Goal: Find specific page/section: Find specific page/section

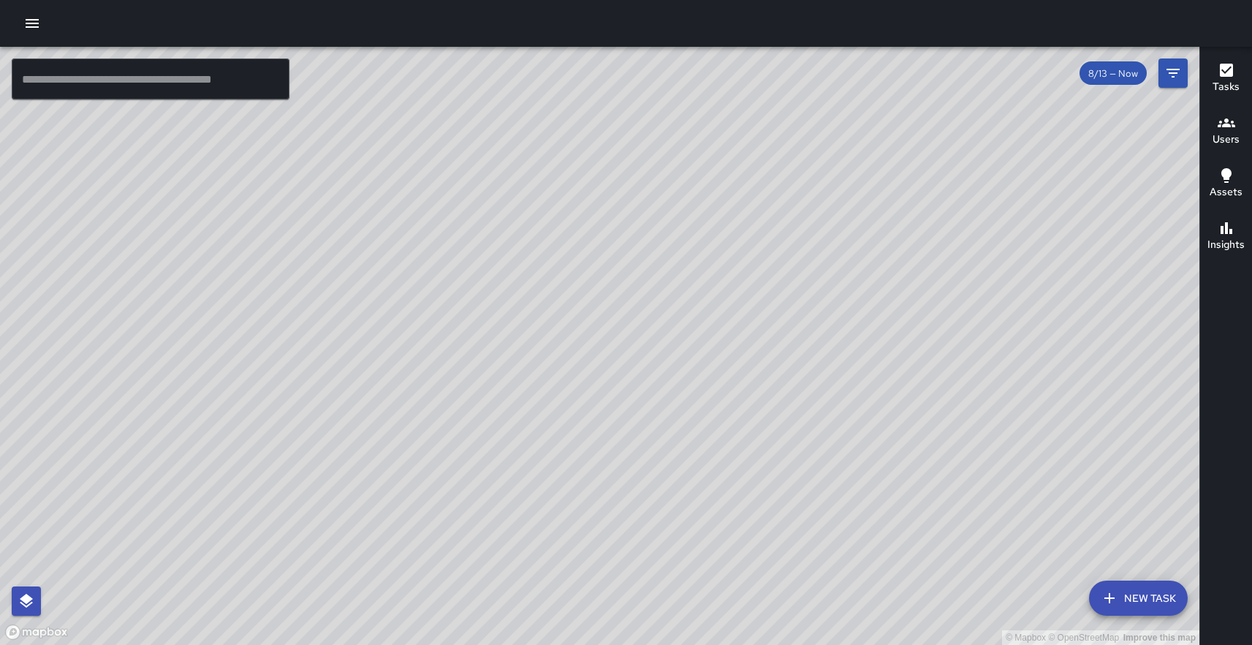
drag, startPoint x: 726, startPoint y: 496, endPoint x: 459, endPoint y: 315, distance: 322.5
click at [459, 315] on div "© Mapbox © OpenStreetMap Improve this map" at bounding box center [599, 346] width 1199 height 598
drag, startPoint x: 815, startPoint y: 475, endPoint x: 568, endPoint y: 313, distance: 295.1
click at [568, 313] on div "© Mapbox © OpenStreetMap Improve this map" at bounding box center [599, 346] width 1199 height 598
drag, startPoint x: 566, startPoint y: 302, endPoint x: 563, endPoint y: 287, distance: 14.9
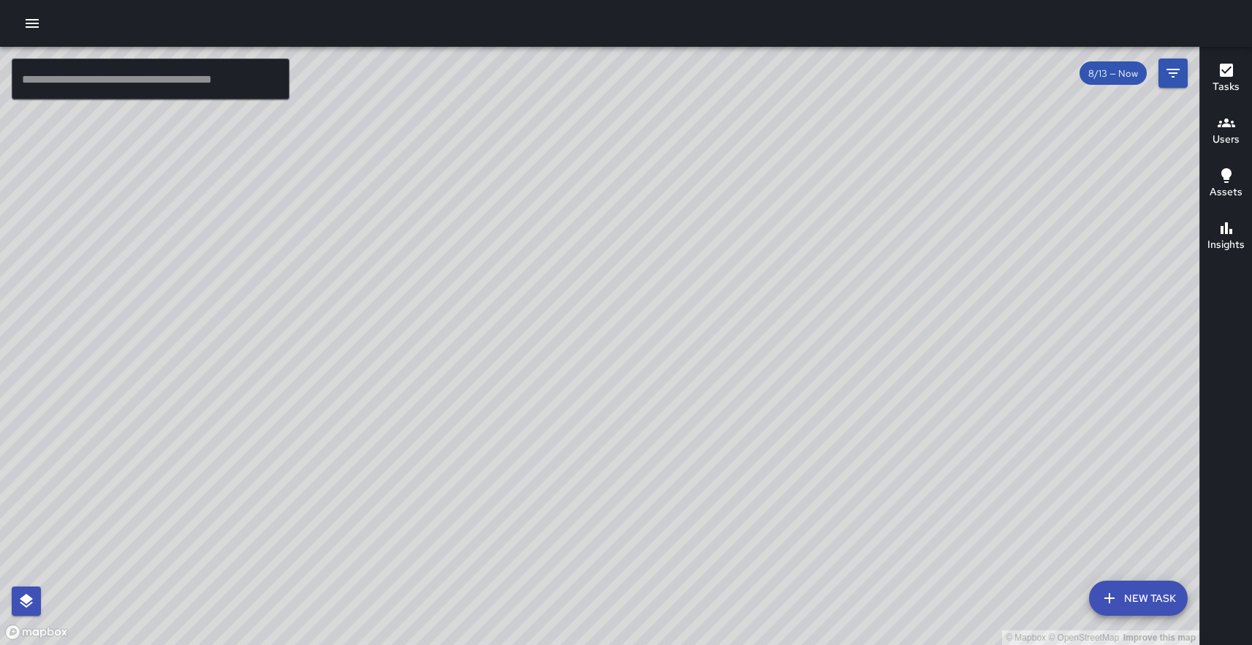
click at [563, 287] on div "© Mapbox © OpenStreetMap Improve this map" at bounding box center [599, 346] width 1199 height 598
drag, startPoint x: 848, startPoint y: 563, endPoint x: 659, endPoint y: 398, distance: 251.7
click at [659, 398] on div "© Mapbox © OpenStreetMap Improve this map" at bounding box center [599, 346] width 1199 height 598
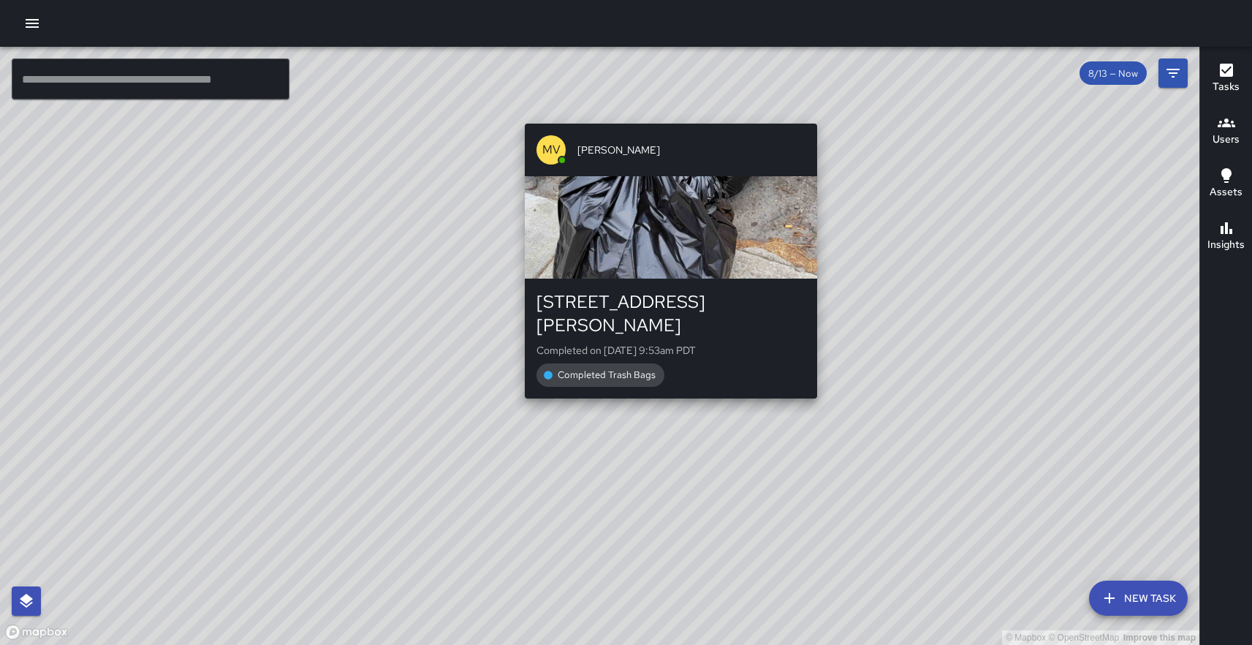
click at [664, 381] on div "© Mapbox © OpenStreetMap Improve this map [PERSON_NAME] 1 [PERSON_NAME] Way Com…" at bounding box center [599, 346] width 1199 height 598
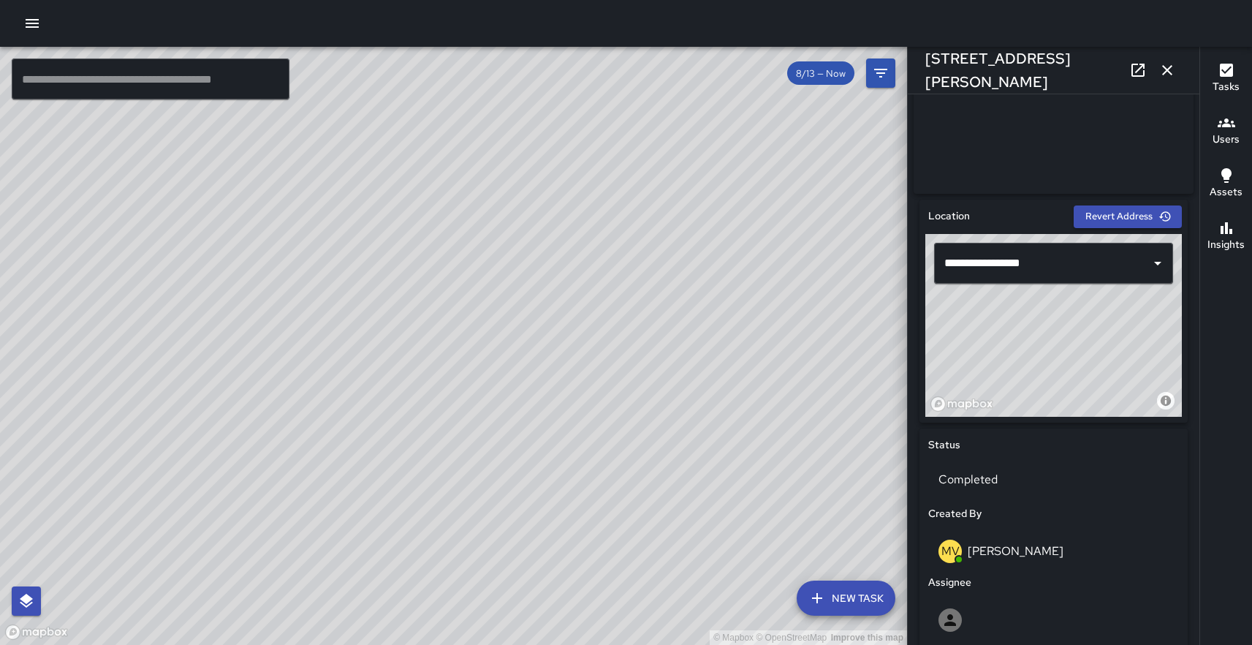
scroll to position [355, 0]
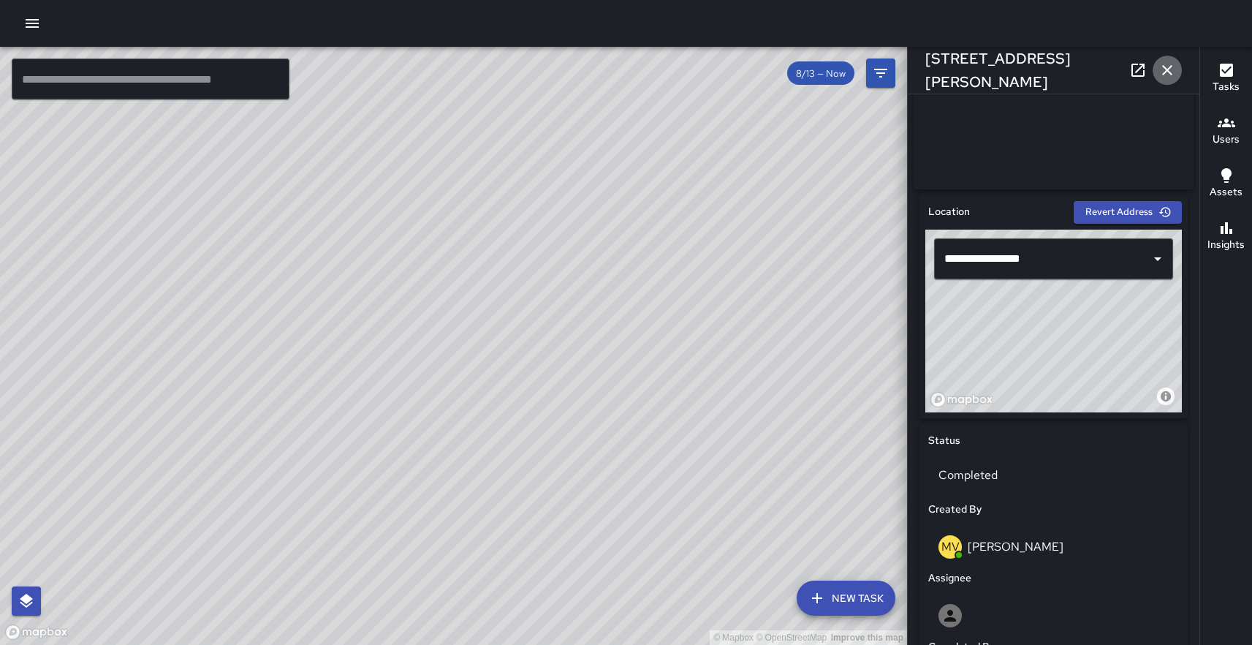
click at [1168, 72] on icon "button" at bounding box center [1167, 70] width 18 height 18
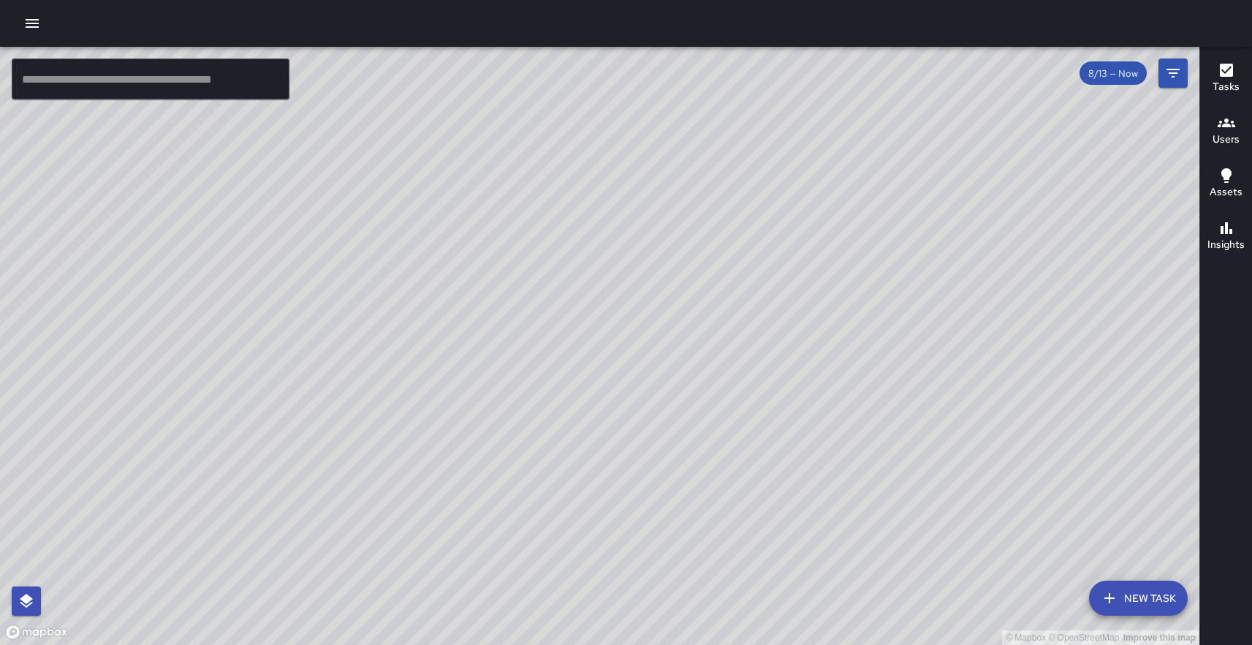
drag, startPoint x: 724, startPoint y: 406, endPoint x: 438, endPoint y: 280, distance: 313.1
click at [438, 280] on div "© Mapbox © OpenStreetMap Improve this map" at bounding box center [599, 346] width 1199 height 598
click at [199, 81] on input "text" at bounding box center [151, 78] width 278 height 41
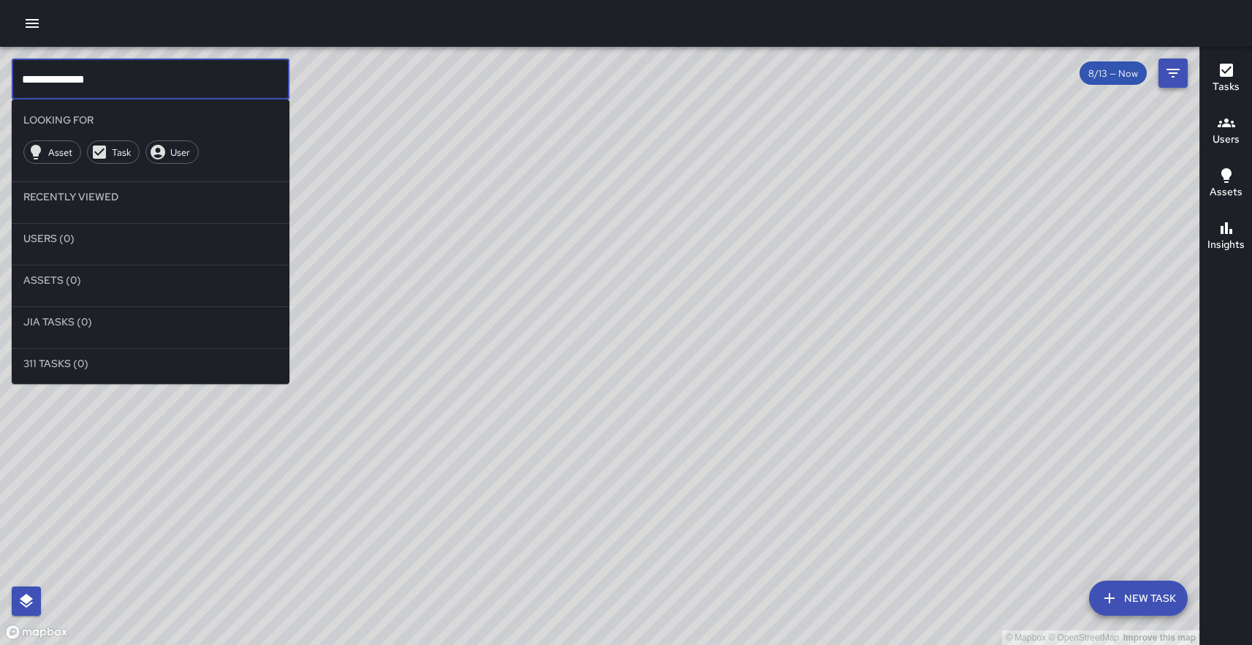
type input "**********"
click at [1176, 68] on icon "Filters" at bounding box center [1173, 73] width 18 height 18
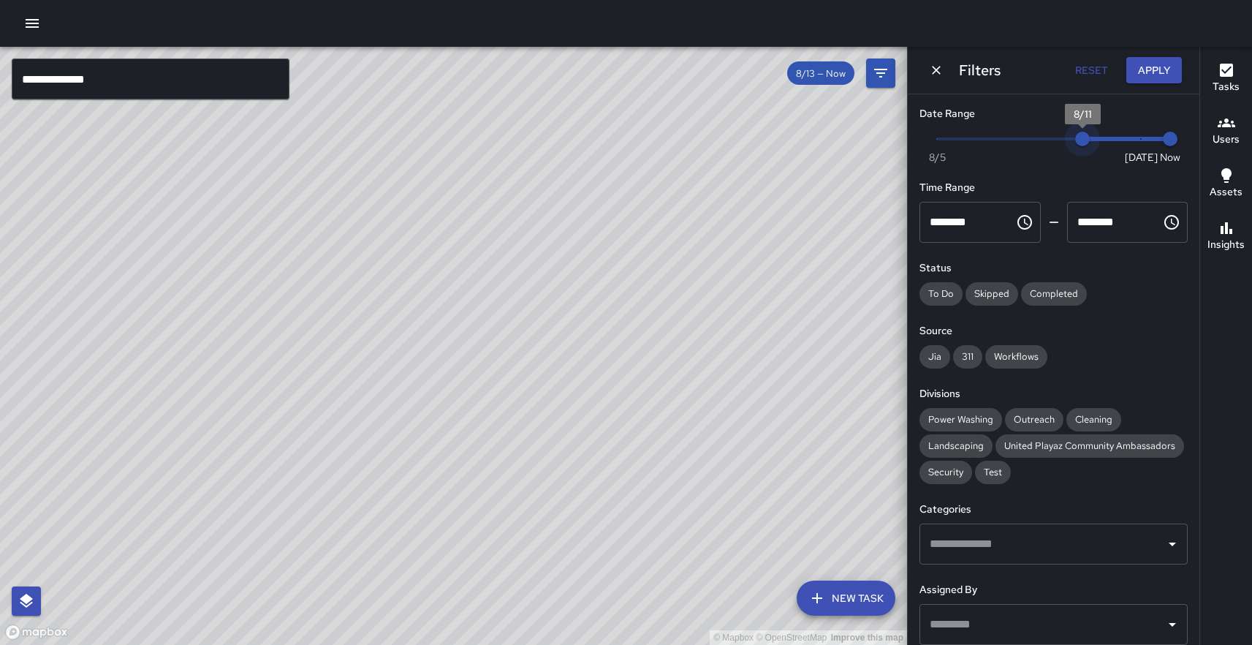
type input "*"
drag, startPoint x: 1138, startPoint y: 138, endPoint x: 959, endPoint y: 144, distance: 179.9
click at [959, 144] on span "8/7" at bounding box center [966, 139] width 15 height 15
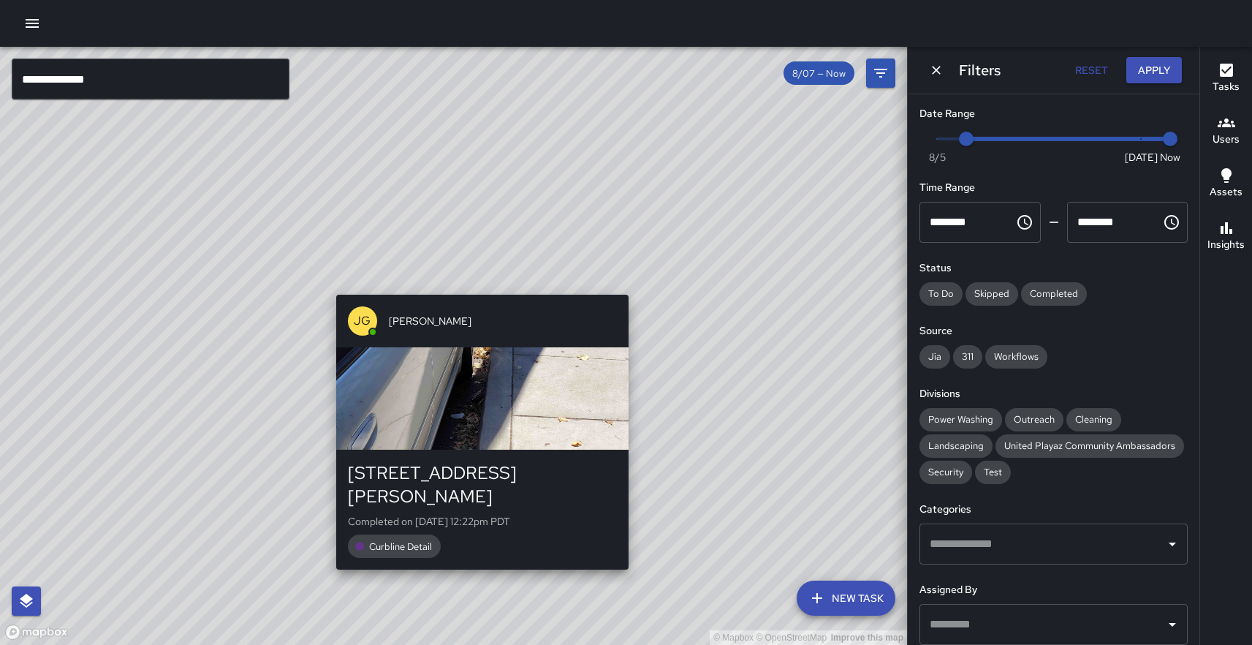
click at [486, 555] on div "© Mapbox © OpenStreetMap Improve this map [PERSON_NAME] [STREET_ADDRESS][PERSON…" at bounding box center [453, 346] width 907 height 598
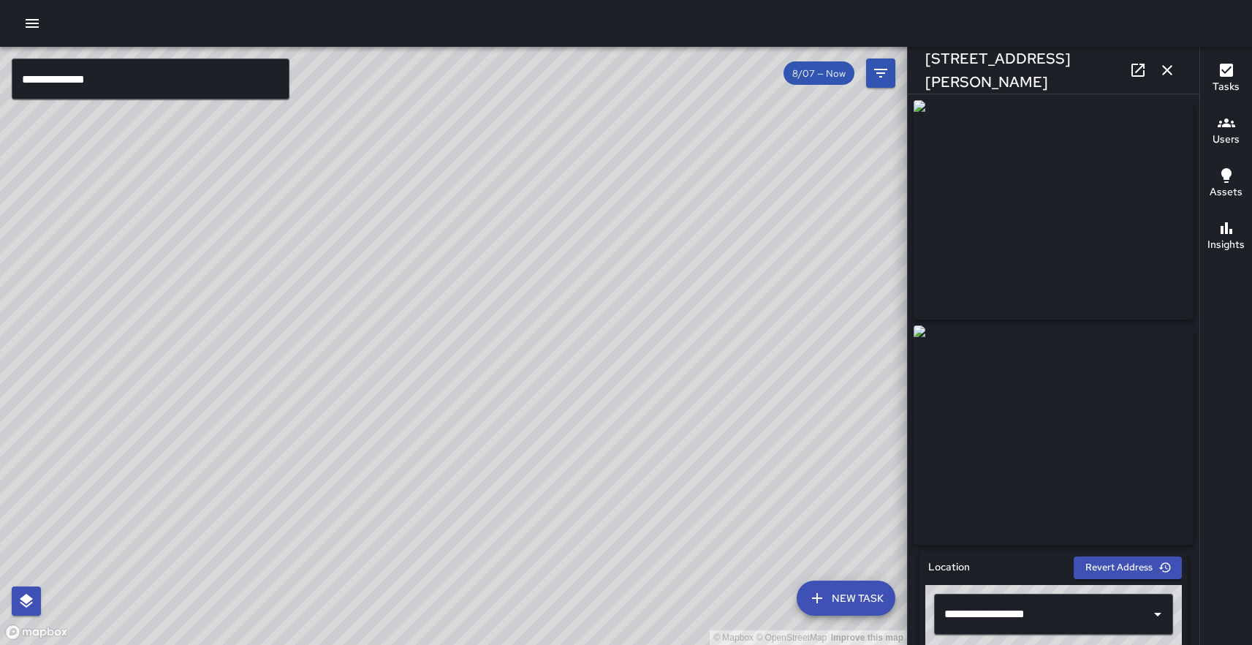
drag, startPoint x: 522, startPoint y: 533, endPoint x: 544, endPoint y: 346, distance: 188.3
click at [544, 346] on div "© Mapbox © OpenStreetMap Improve this map" at bounding box center [453, 346] width 907 height 598
drag, startPoint x: 777, startPoint y: 457, endPoint x: 506, endPoint y: 256, distance: 337.5
click at [506, 256] on div "© Mapbox © OpenStreetMap Improve this map" at bounding box center [453, 346] width 907 height 598
click at [1166, 72] on icon "button" at bounding box center [1167, 70] width 10 height 10
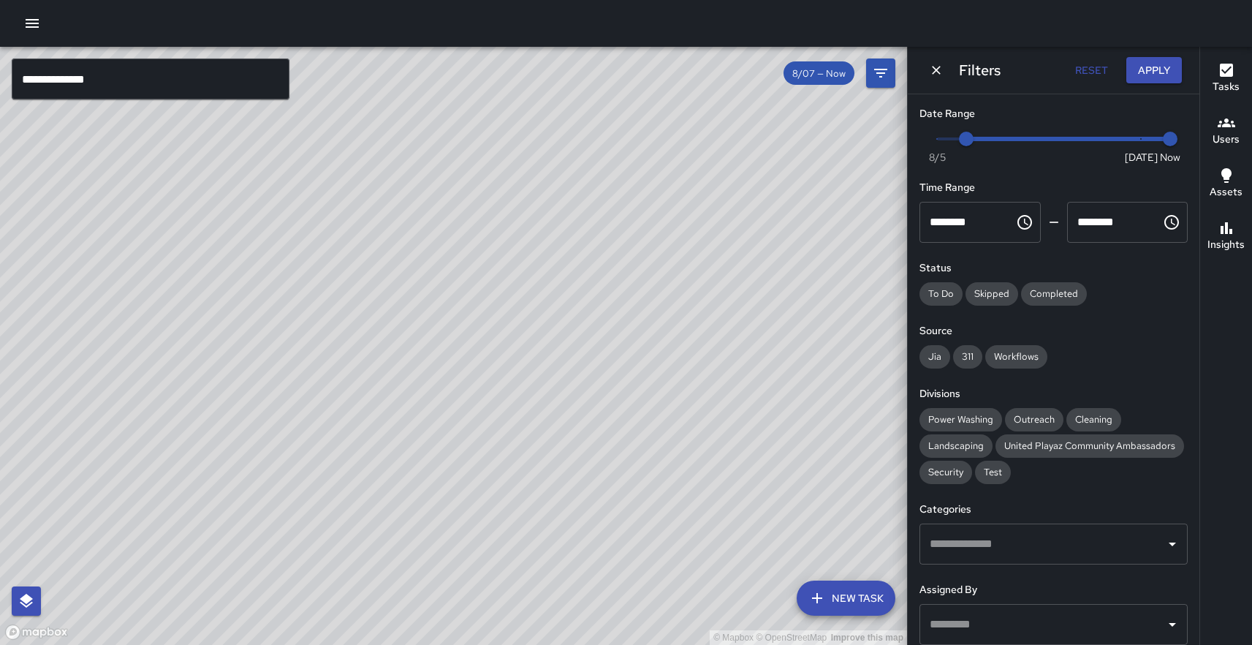
drag, startPoint x: 447, startPoint y: 408, endPoint x: 855, endPoint y: 435, distance: 408.6
click at [855, 435] on div "© Mapbox © OpenStreetMap Improve this map" at bounding box center [453, 346] width 907 height 598
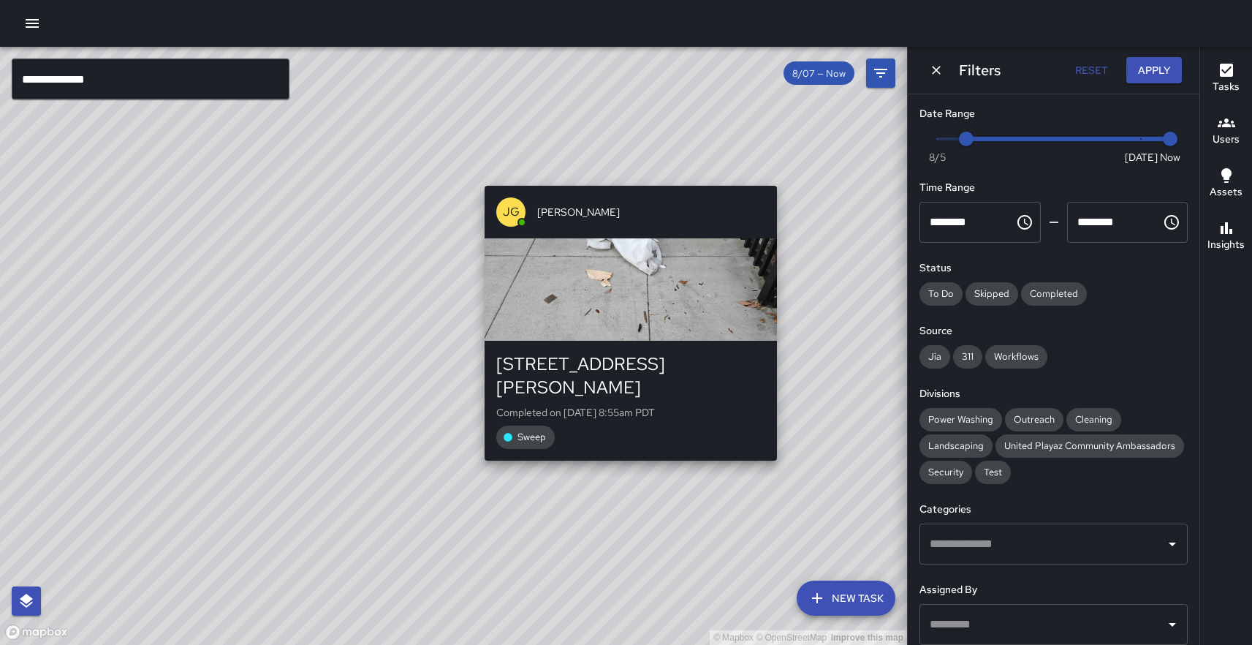
drag, startPoint x: 164, startPoint y: 320, endPoint x: 775, endPoint y: 174, distance: 628.1
click at [775, 174] on div "© Mapbox © OpenStreetMap Improve this map [PERSON_NAME] [STREET_ADDRESS][PERSON…" at bounding box center [453, 346] width 907 height 598
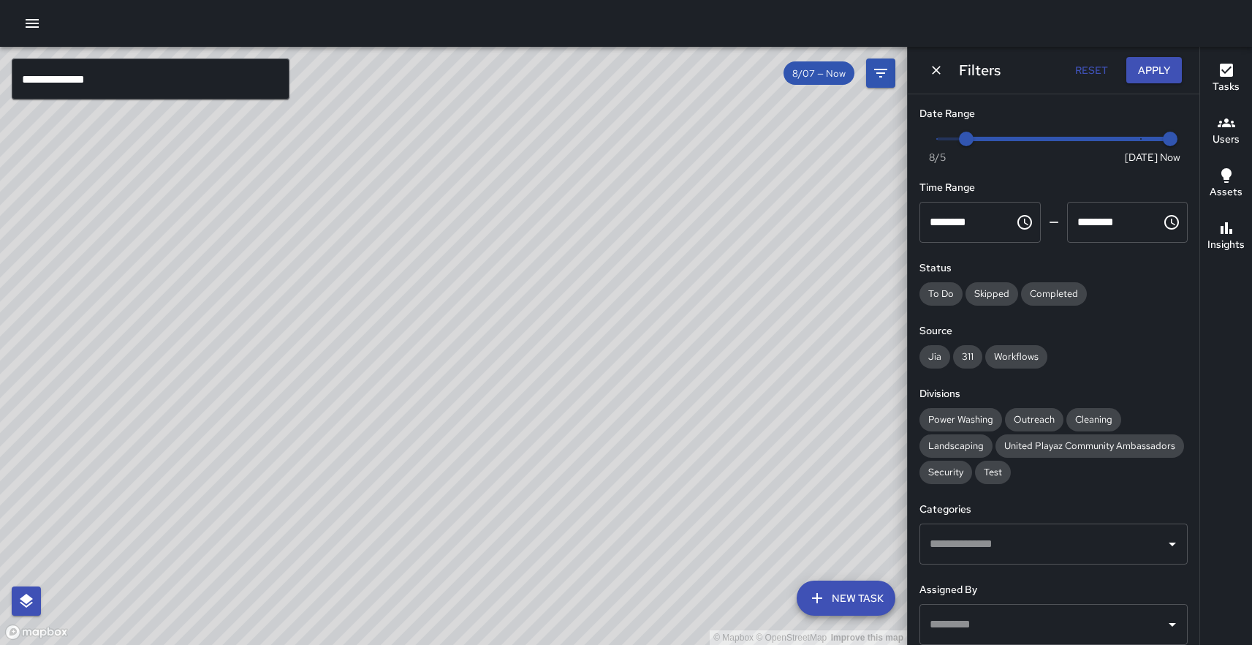
drag, startPoint x: 622, startPoint y: 100, endPoint x: 549, endPoint y: 495, distance: 402.0
click at [549, 495] on div "© Mapbox © OpenStreetMap Improve this map" at bounding box center [453, 346] width 907 height 598
drag, startPoint x: 552, startPoint y: 286, endPoint x: 644, endPoint y: 501, distance: 233.4
click at [644, 501] on div "© Mapbox © OpenStreetMap Improve this map" at bounding box center [453, 346] width 907 height 598
drag, startPoint x: 354, startPoint y: 159, endPoint x: 468, endPoint y: 370, distance: 240.0
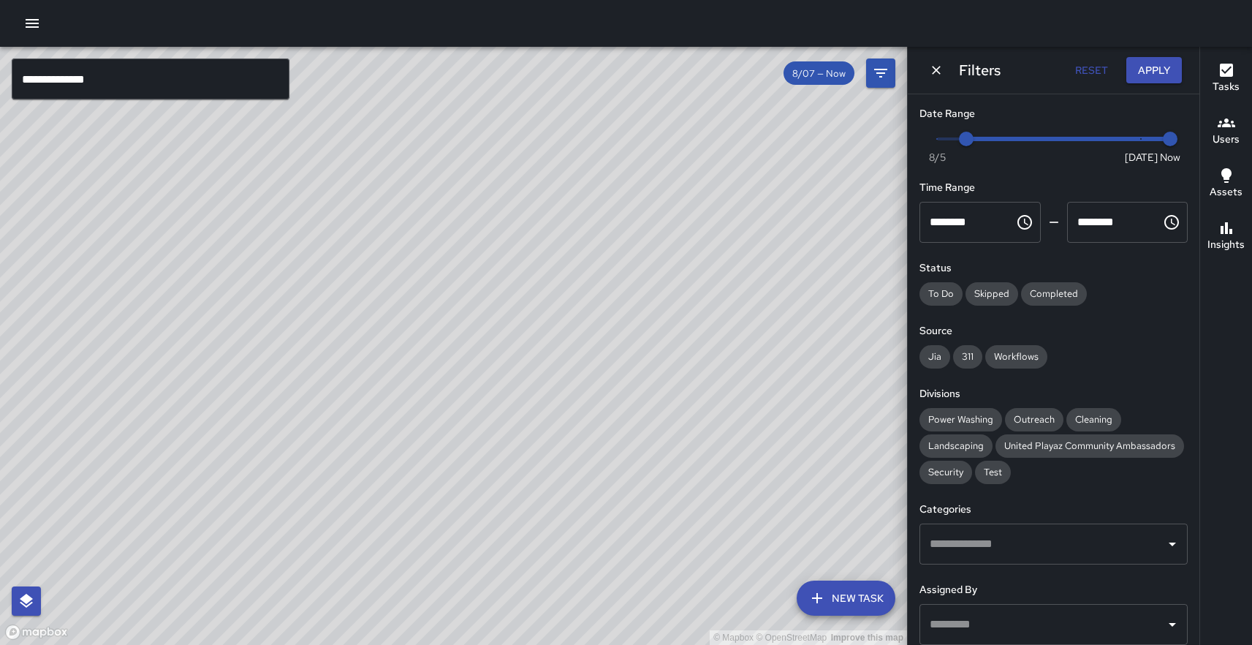
click at [468, 370] on div "© Mapbox © OpenStreetMap Improve this map" at bounding box center [453, 346] width 907 height 598
drag, startPoint x: 468, startPoint y: 370, endPoint x: 765, endPoint y: 164, distance: 361.2
click at [765, 164] on div "© Mapbox © OpenStreetMap Improve this map" at bounding box center [453, 346] width 907 height 598
drag, startPoint x: 89, startPoint y: 422, endPoint x: 474, endPoint y: 307, distance: 401.3
click at [474, 307] on div "© Mapbox © OpenStreetMap Improve this map" at bounding box center [453, 346] width 907 height 598
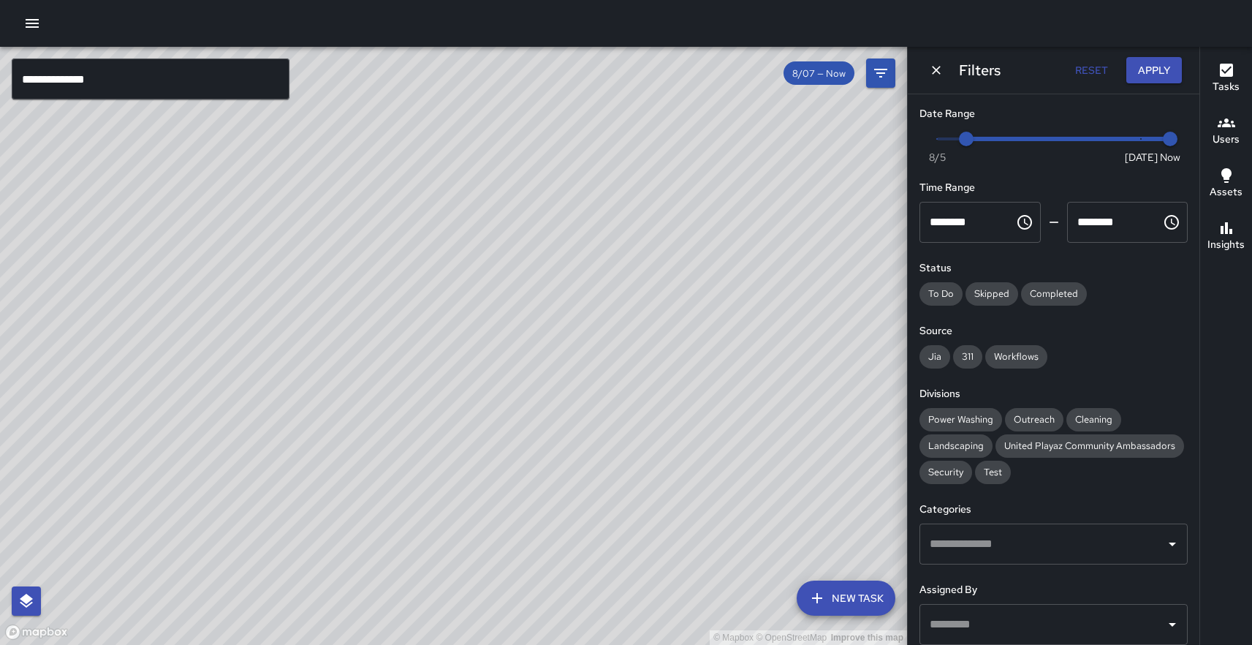
drag, startPoint x: 386, startPoint y: 439, endPoint x: 710, endPoint y: 295, distance: 354.9
click at [710, 295] on div "© Mapbox © OpenStreetMap Improve this map" at bounding box center [453, 346] width 907 height 598
drag, startPoint x: 466, startPoint y: 319, endPoint x: 310, endPoint y: 421, distance: 186.9
click at [310, 421] on div "© Mapbox © OpenStreetMap Improve this map" at bounding box center [453, 346] width 907 height 598
click at [32, 21] on icon "button" at bounding box center [32, 24] width 18 height 18
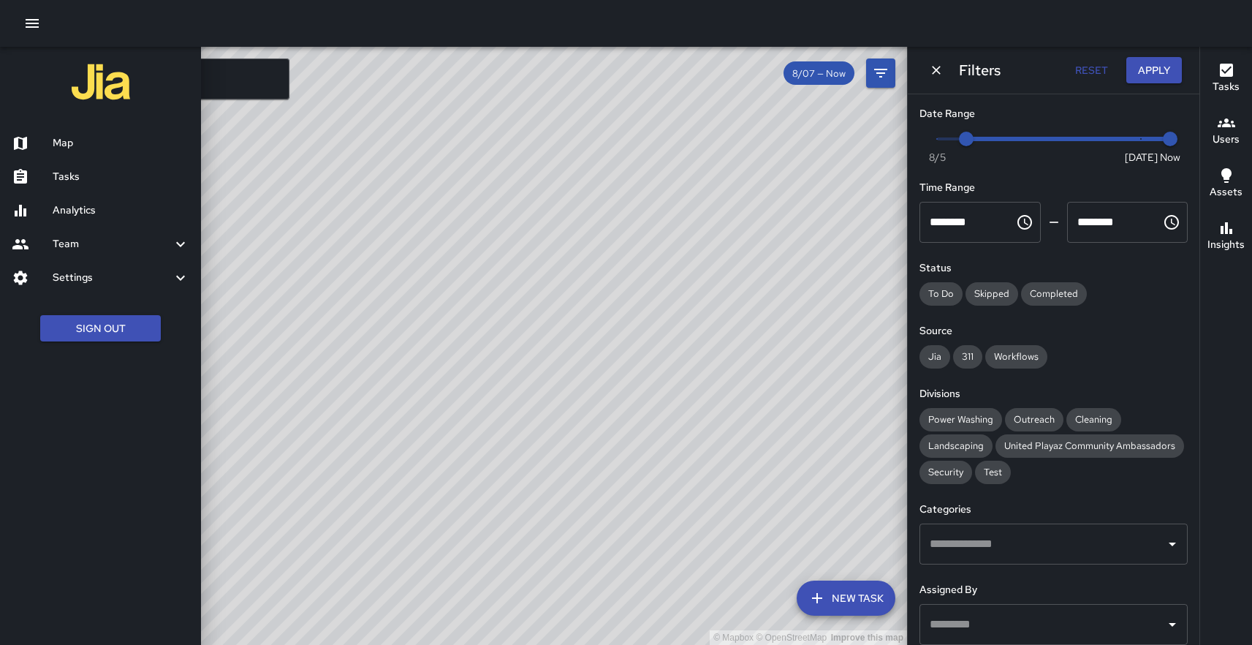
click at [441, 351] on div at bounding box center [626, 322] width 1252 height 645
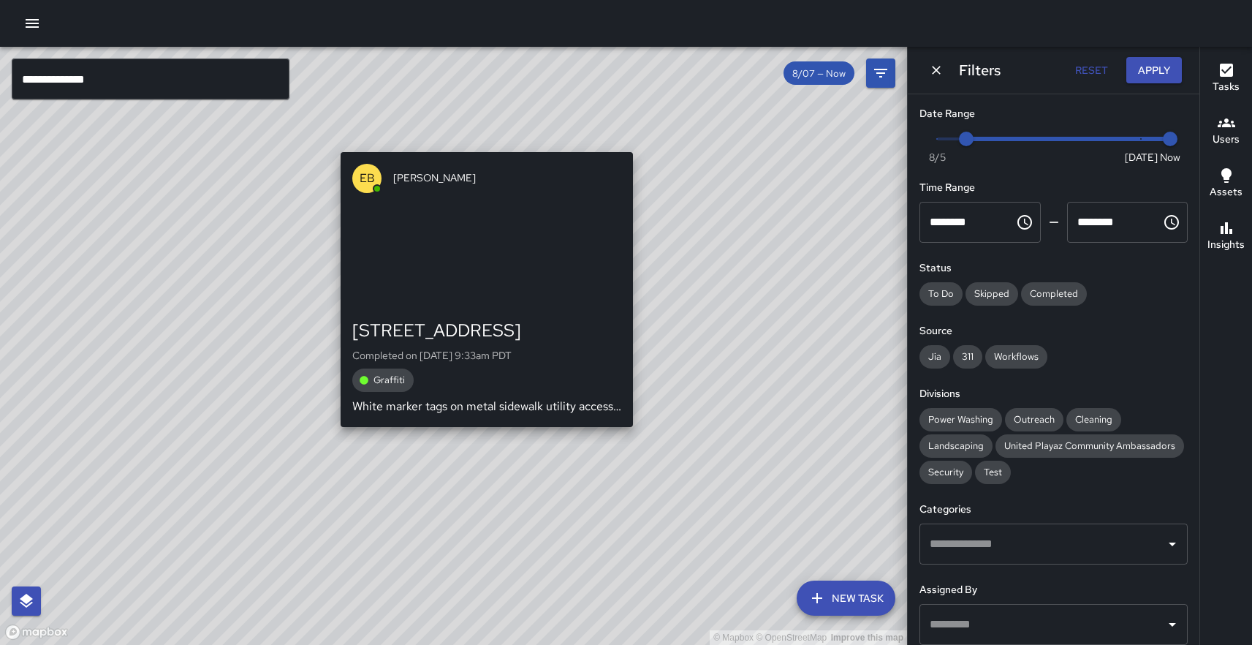
click at [486, 445] on div "© Mapbox © OpenStreetMap Improve this map EB [PERSON_NAME] [STREET_ADDRESS][PER…" at bounding box center [453, 346] width 907 height 598
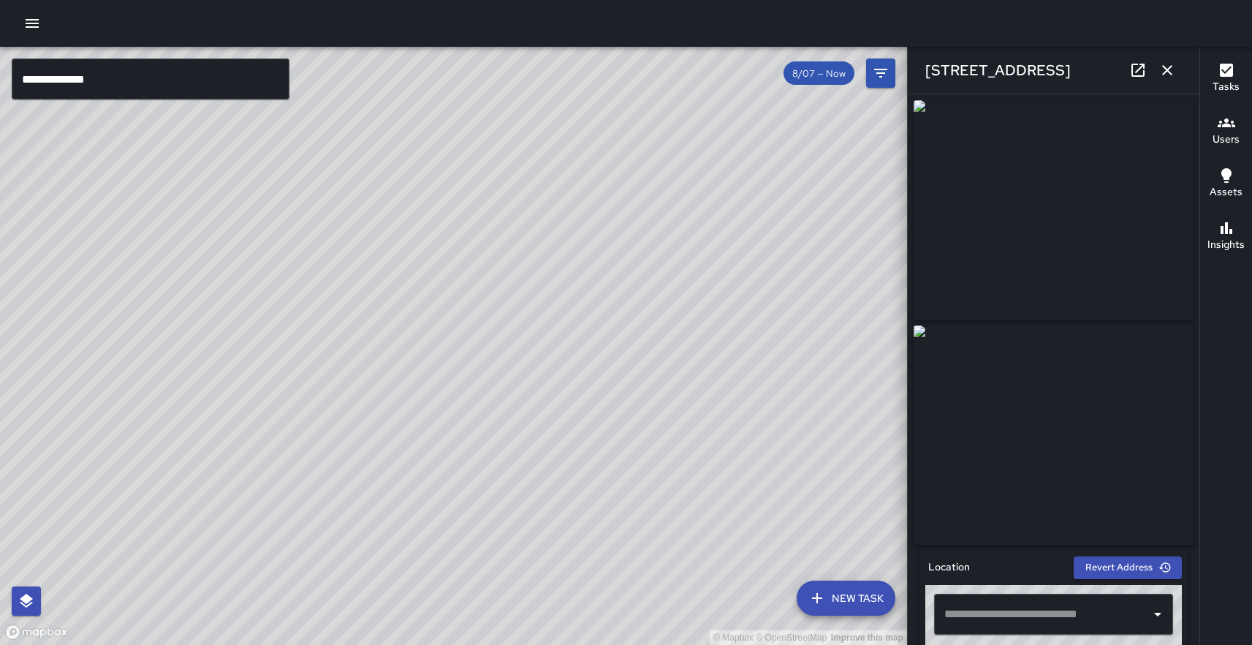
type input "**********"
click at [1163, 66] on icon "button" at bounding box center [1167, 70] width 10 height 10
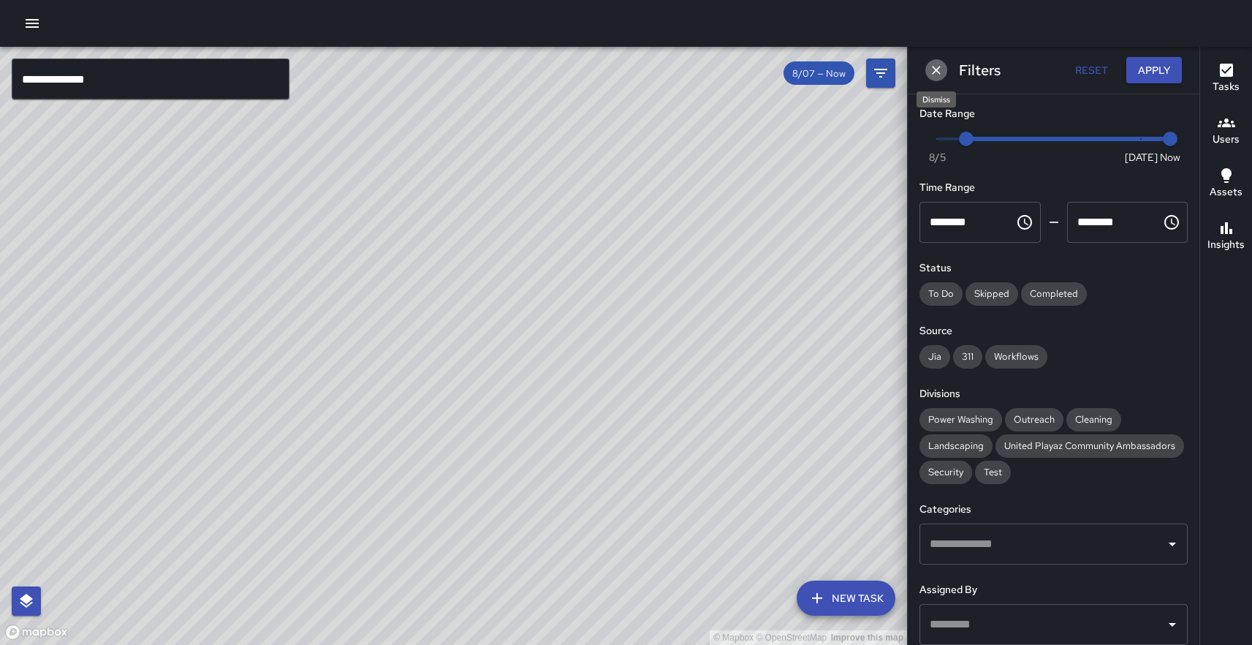
click at [933, 69] on icon "Dismiss" at bounding box center [936, 70] width 15 height 15
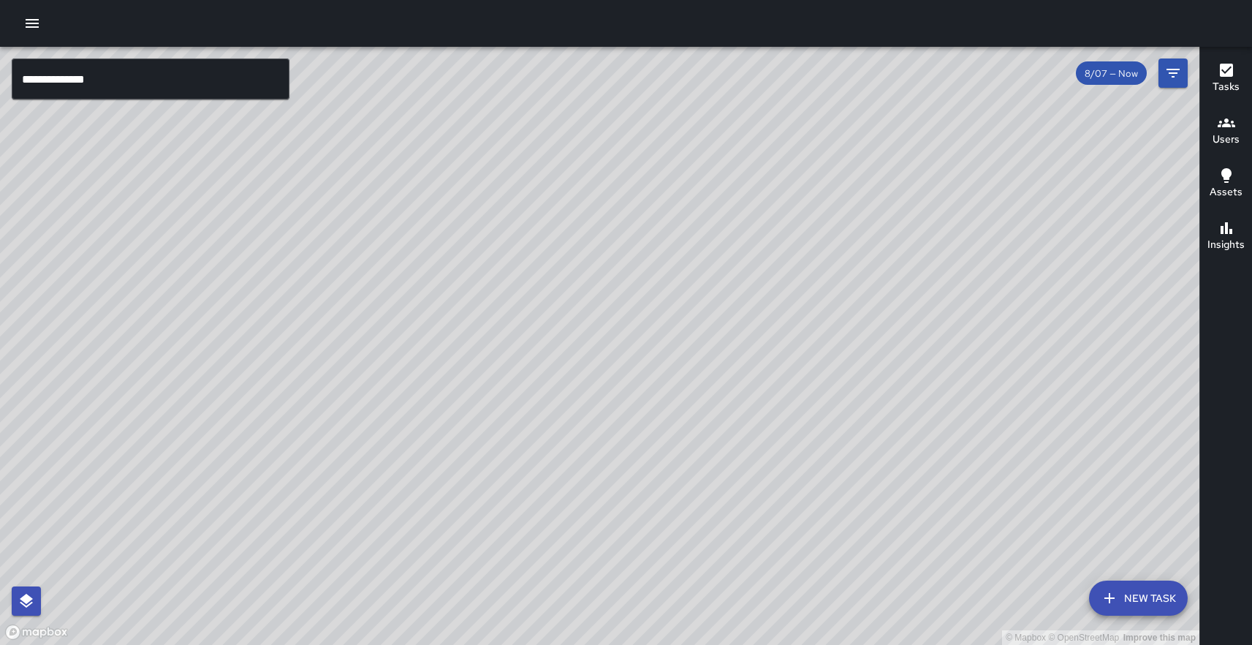
click at [769, 216] on div "© Mapbox © OpenStreetMap Improve this map" at bounding box center [599, 346] width 1199 height 598
drag, startPoint x: 769, startPoint y: 216, endPoint x: 448, endPoint y: 88, distance: 345.7
click at [448, 88] on div "© Mapbox © OpenStreetMap Improve this map" at bounding box center [599, 346] width 1199 height 598
drag, startPoint x: 811, startPoint y: 226, endPoint x: 441, endPoint y: 200, distance: 370.6
click at [441, 200] on div "© Mapbox © OpenStreetMap Improve this map" at bounding box center [599, 346] width 1199 height 598
